Goal: Navigation & Orientation: Understand site structure

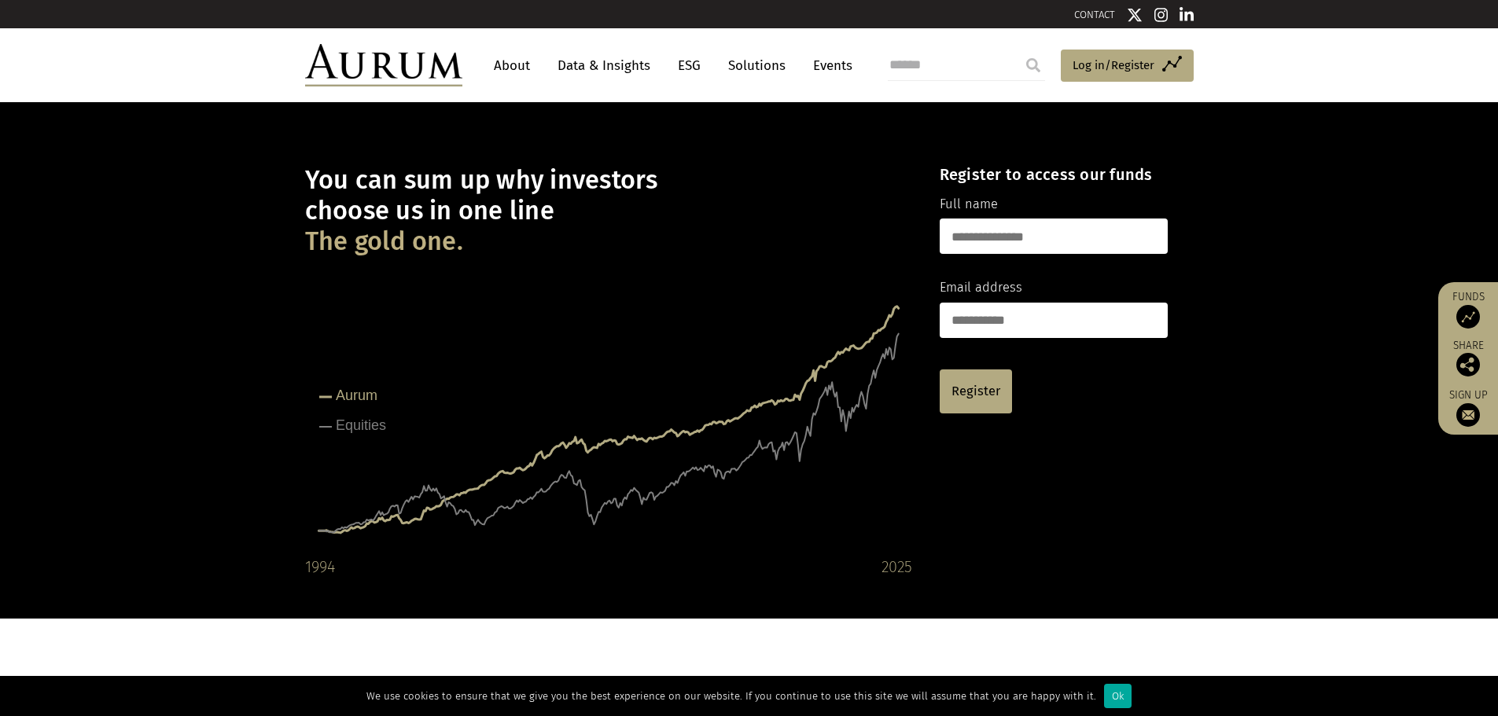
click at [506, 57] on link "About" at bounding box center [512, 65] width 52 height 29
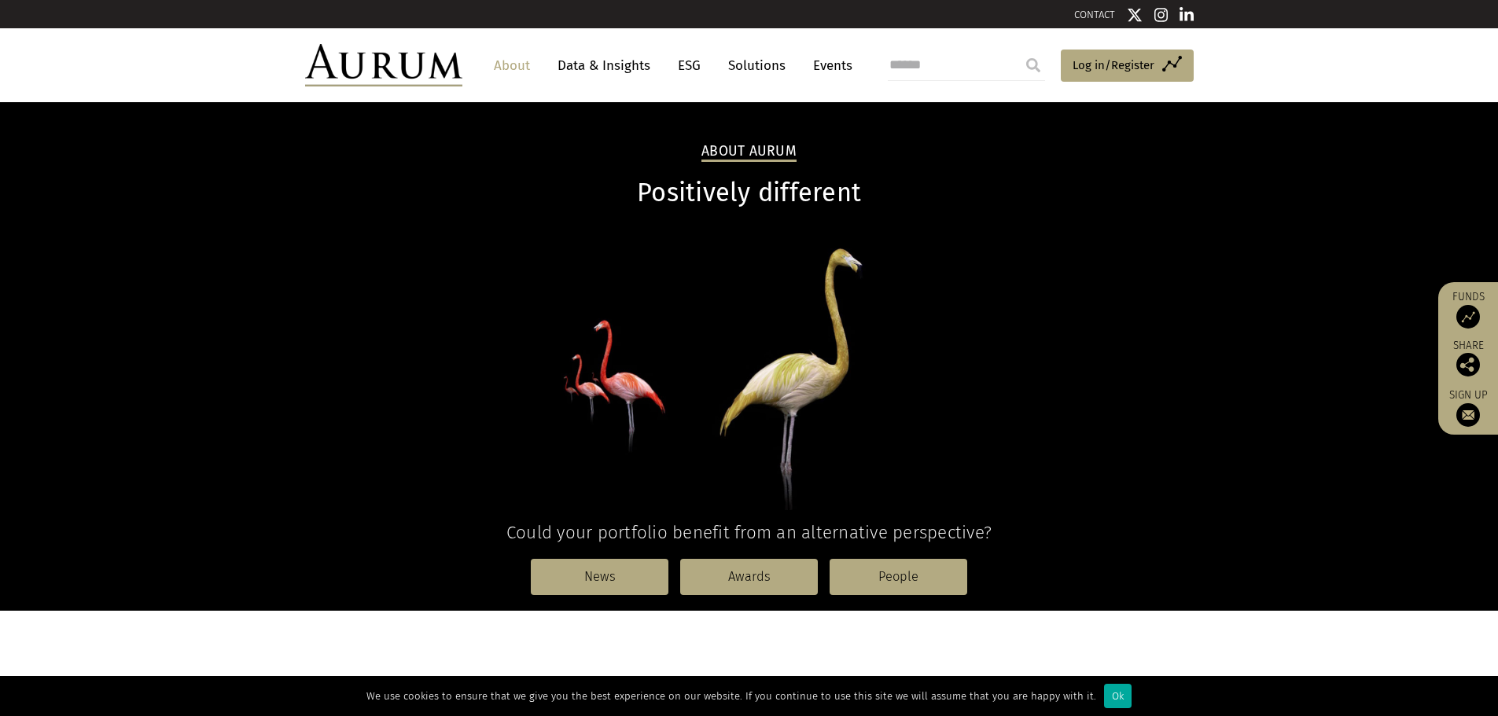
click at [589, 66] on link "Data & Insights" at bounding box center [604, 65] width 109 height 29
